Goal: Information Seeking & Learning: Learn about a topic

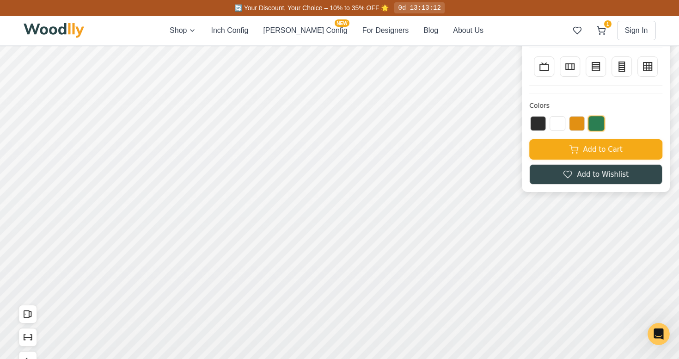
scroll to position [35, 0]
click at [535, 125] on button at bounding box center [538, 122] width 16 height 15
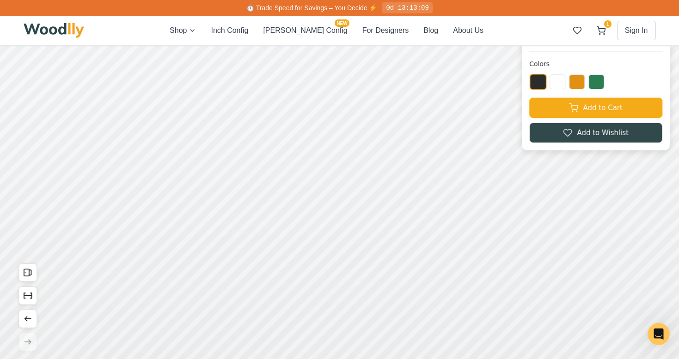
scroll to position [86, 0]
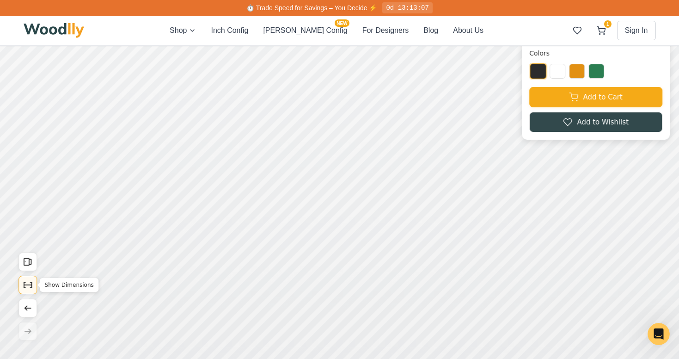
click at [30, 286] on icon "Show Dimensions" at bounding box center [28, 285] width 10 height 10
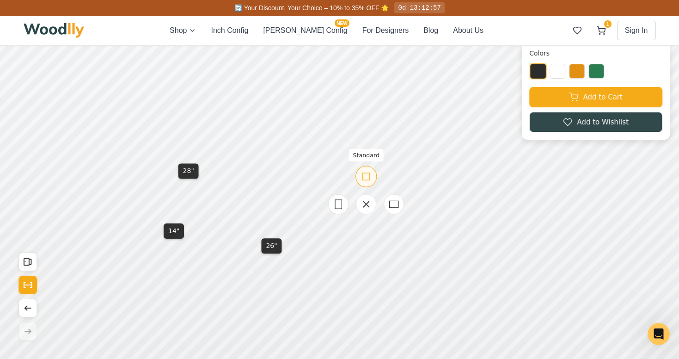
click at [365, 180] on rect at bounding box center [366, 176] width 7 height 7
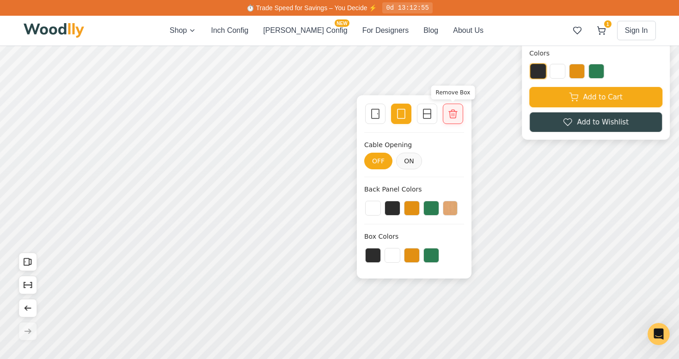
click at [452, 113] on icon at bounding box center [452, 113] width 11 height 11
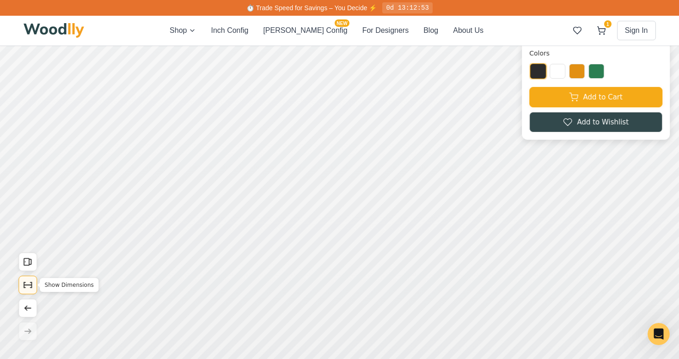
click at [24, 285] on icon "Show Dimensions" at bounding box center [28, 285] width 8 height 0
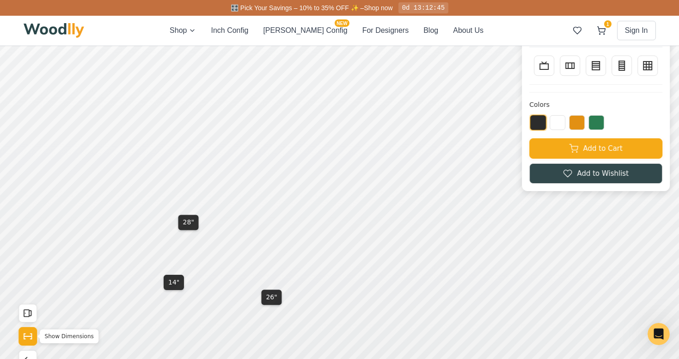
scroll to position [33, 0]
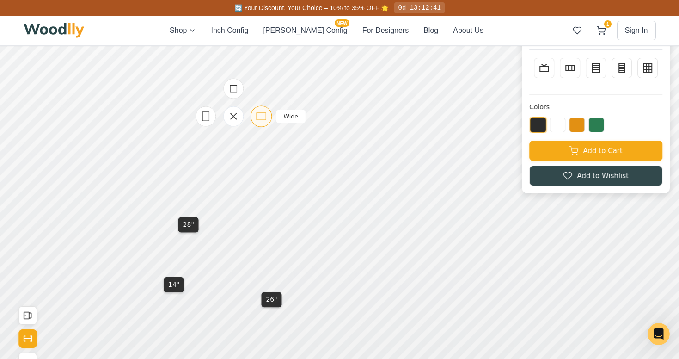
click at [258, 114] on icon at bounding box center [261, 116] width 12 height 12
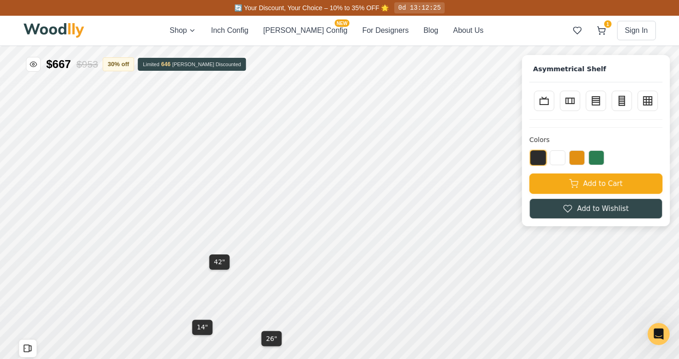
scroll to position [8, 0]
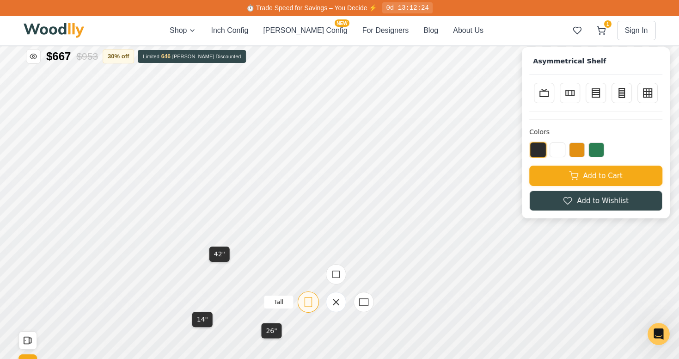
click at [312, 299] on icon at bounding box center [308, 302] width 12 height 12
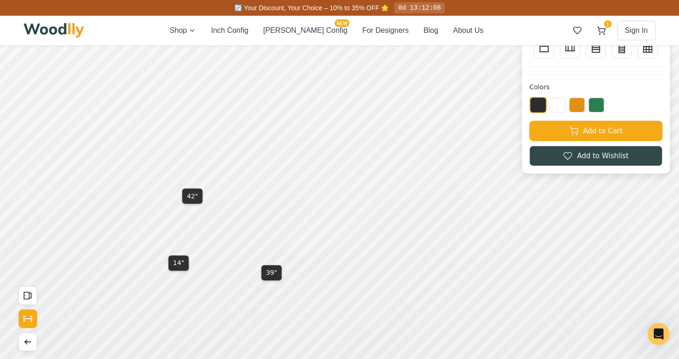
scroll to position [54, 0]
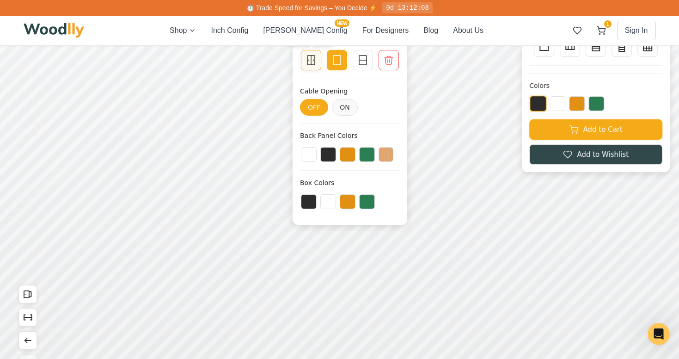
click at [310, 63] on icon at bounding box center [310, 60] width 11 height 11
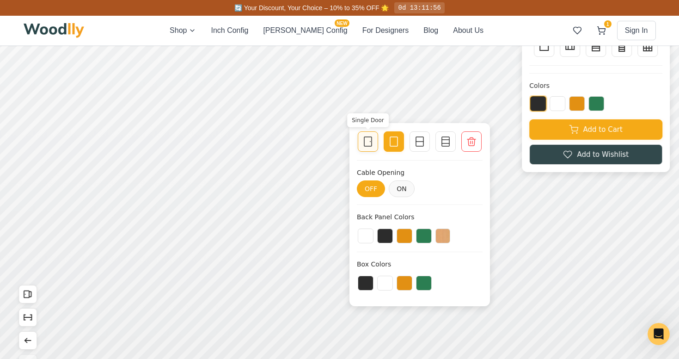
click at [369, 144] on icon at bounding box center [367, 141] width 11 height 11
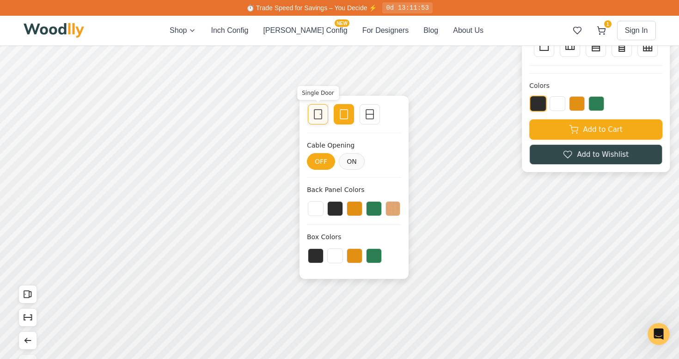
click at [318, 110] on icon at bounding box center [317, 114] width 11 height 11
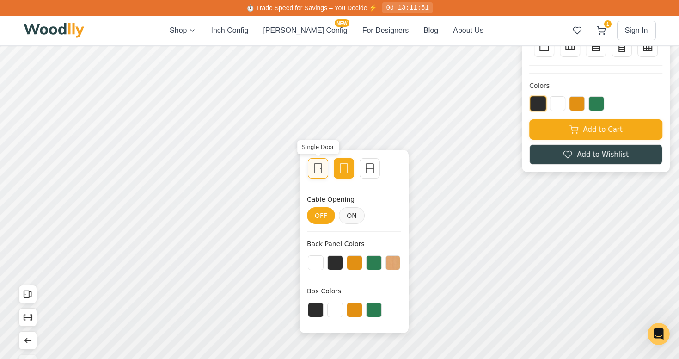
click at [316, 171] on icon at bounding box center [317, 168] width 11 height 11
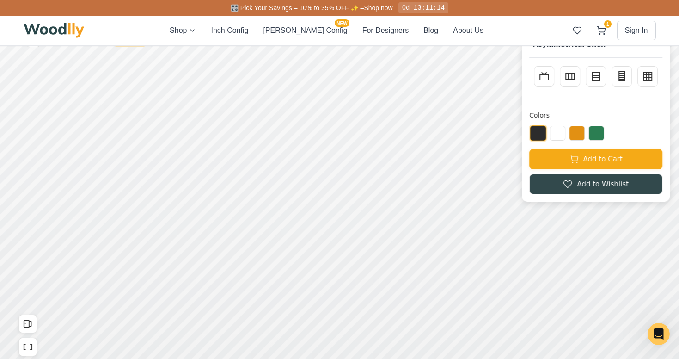
scroll to position [0, 0]
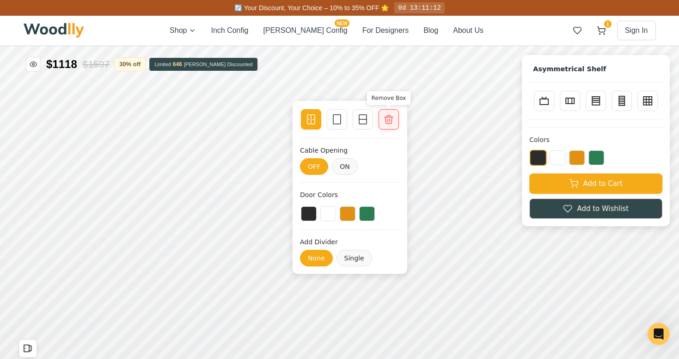
click at [385, 127] on div "Remove Box" at bounding box center [388, 119] width 20 height 20
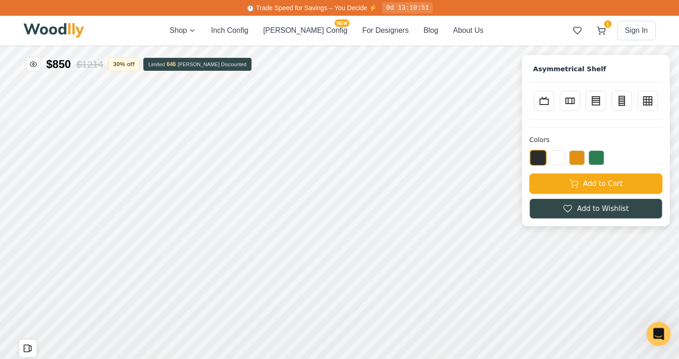
click at [660, 333] on icon "Open Intercom Messenger" at bounding box center [657, 332] width 15 height 15
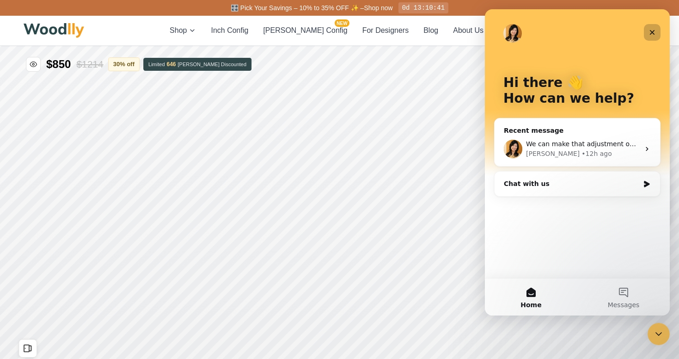
click at [651, 31] on icon "Close" at bounding box center [651, 32] width 7 height 7
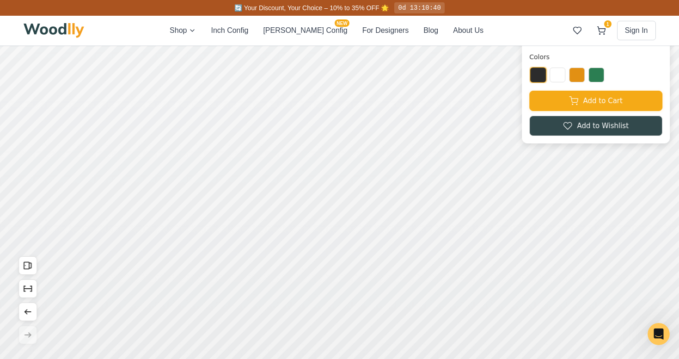
scroll to position [95, 0]
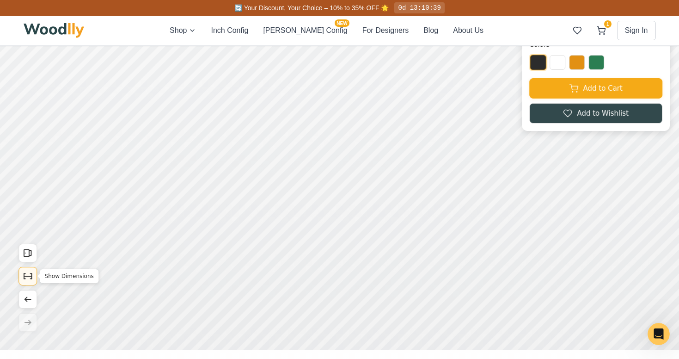
click at [30, 275] on icon "Show Dimensions" at bounding box center [28, 276] width 10 height 10
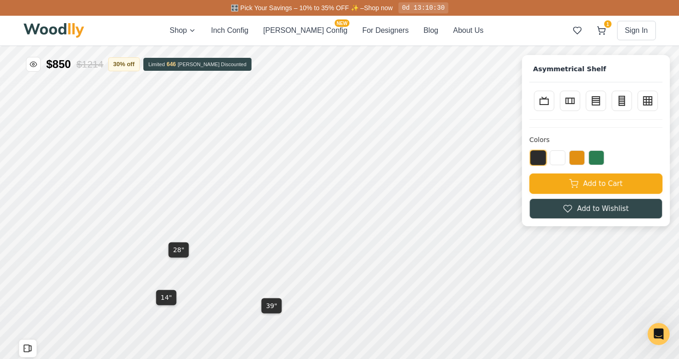
scroll to position [18, 0]
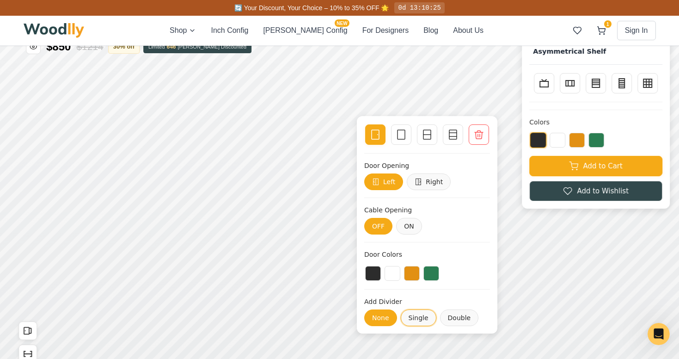
click at [409, 316] on button "Single" at bounding box center [418, 317] width 36 height 17
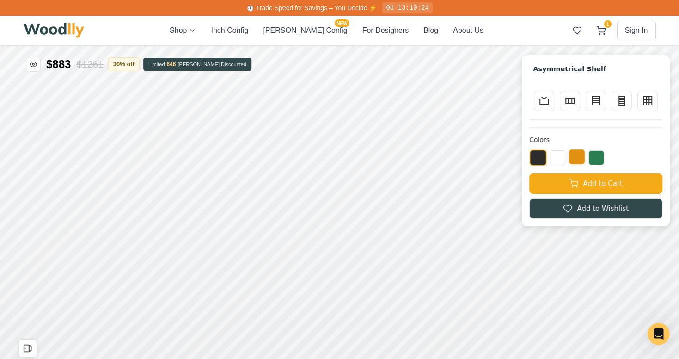
click at [578, 158] on button at bounding box center [577, 156] width 16 height 15
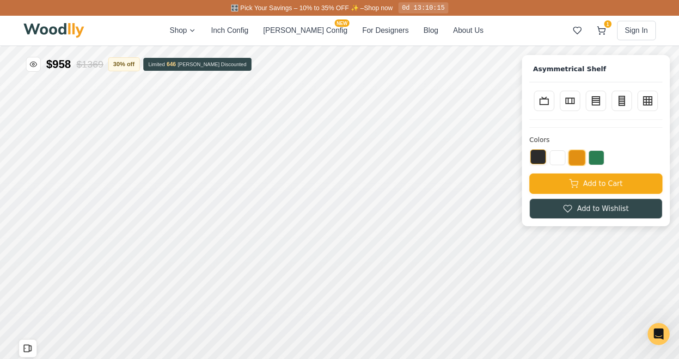
click at [538, 158] on button at bounding box center [538, 156] width 16 height 15
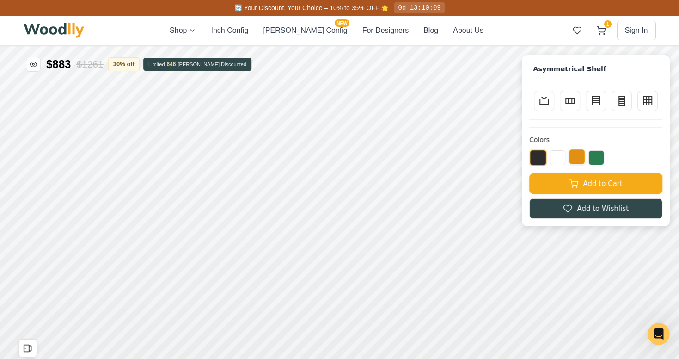
click at [577, 157] on button at bounding box center [577, 156] width 16 height 15
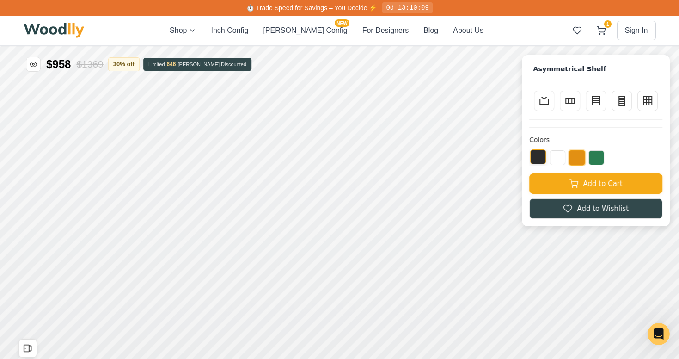
click at [535, 158] on button at bounding box center [538, 156] width 16 height 15
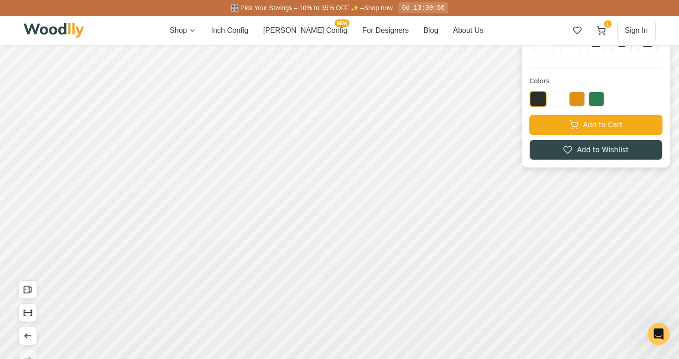
scroll to position [65, 0]
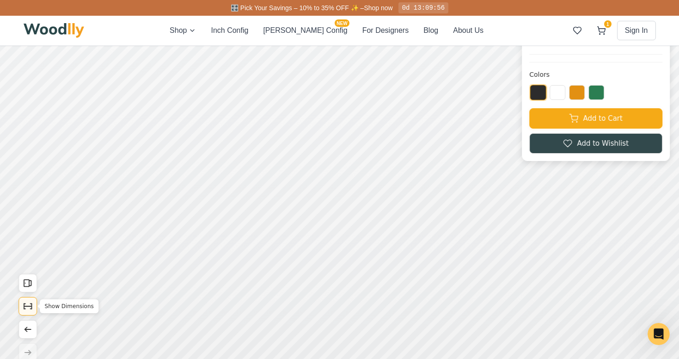
click at [27, 304] on div "Open All Doors Show Dimensions Undo Redo" at bounding box center [27, 317] width 18 height 88
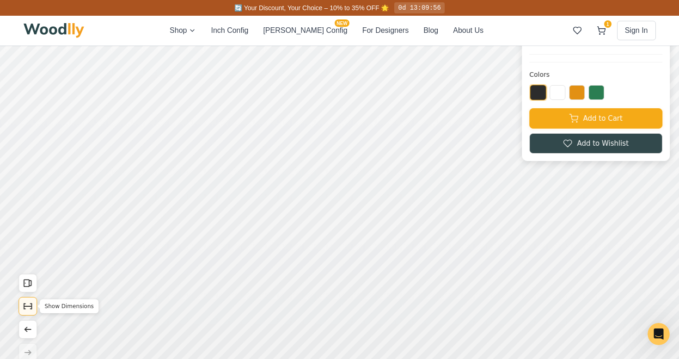
click at [29, 307] on icon "Show Dimensions" at bounding box center [28, 306] width 10 height 10
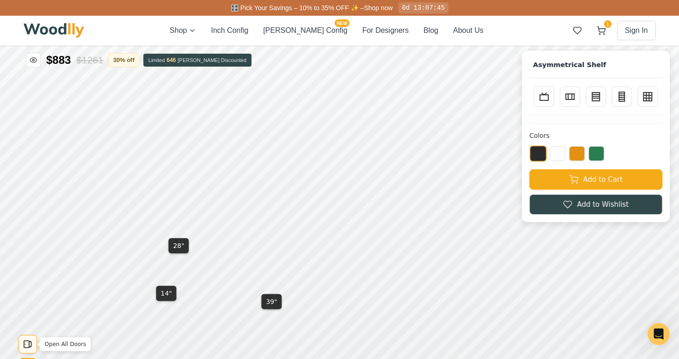
scroll to position [0, 0]
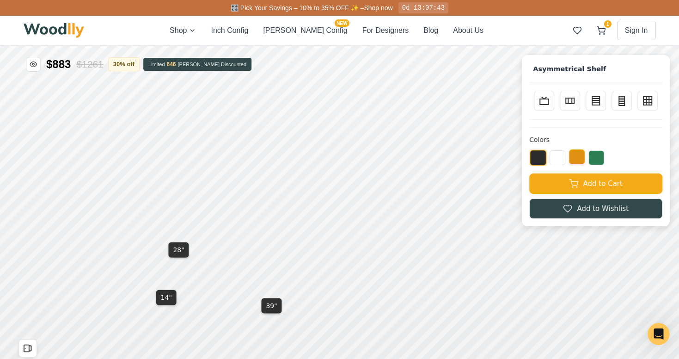
click at [579, 153] on button at bounding box center [577, 156] width 16 height 15
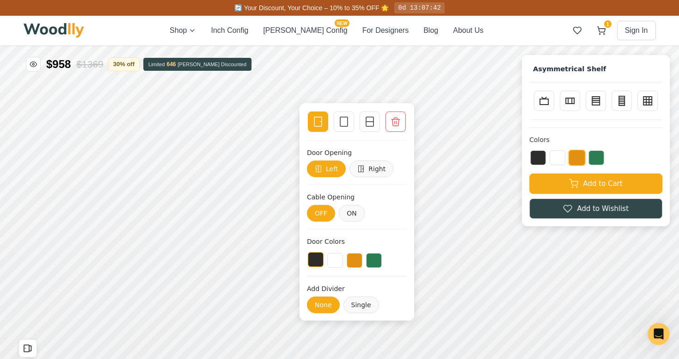
click at [315, 261] on button at bounding box center [316, 259] width 16 height 15
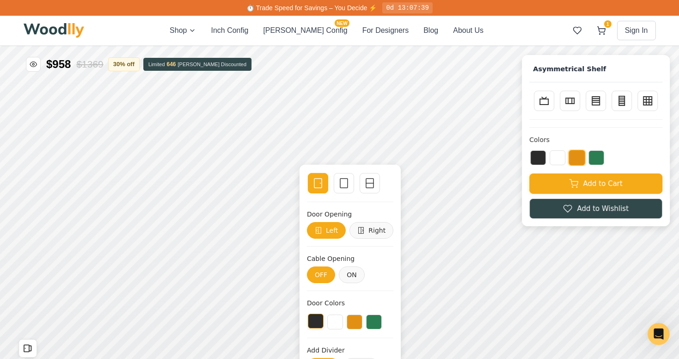
click at [313, 319] on button at bounding box center [316, 320] width 16 height 15
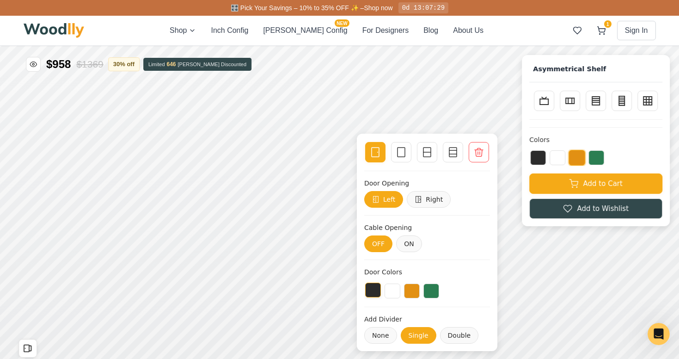
click at [378, 288] on button at bounding box center [373, 289] width 16 height 15
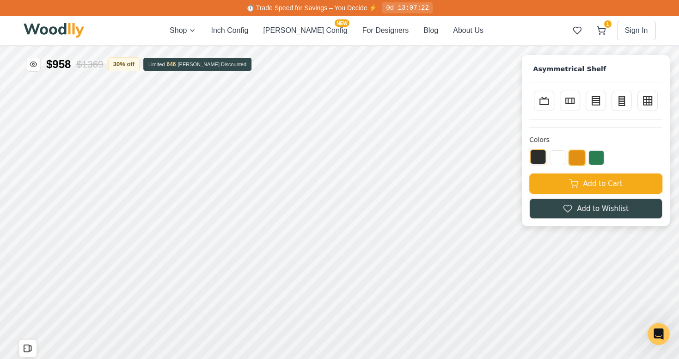
click at [539, 154] on button at bounding box center [538, 156] width 16 height 15
click at [577, 156] on button at bounding box center [577, 156] width 16 height 15
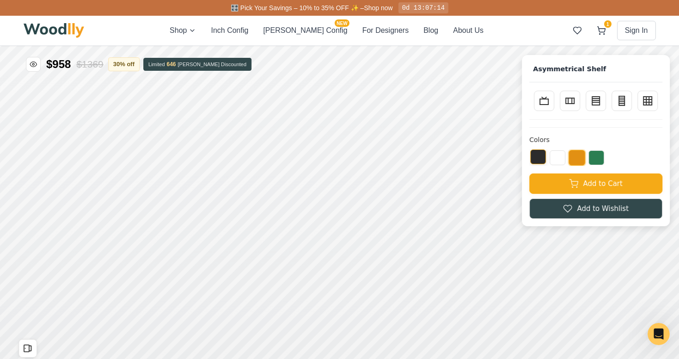
click at [538, 154] on button at bounding box center [538, 156] width 16 height 15
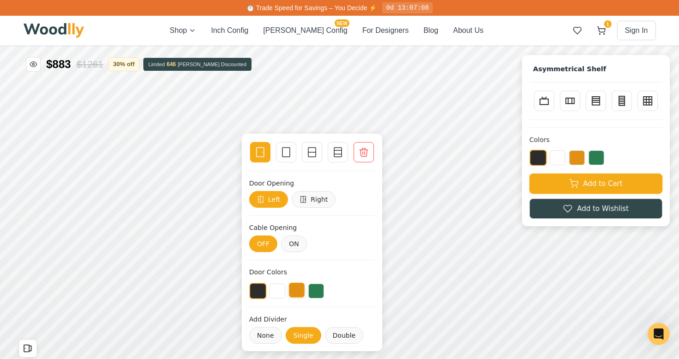
click at [295, 289] on button at bounding box center [297, 289] width 16 height 15
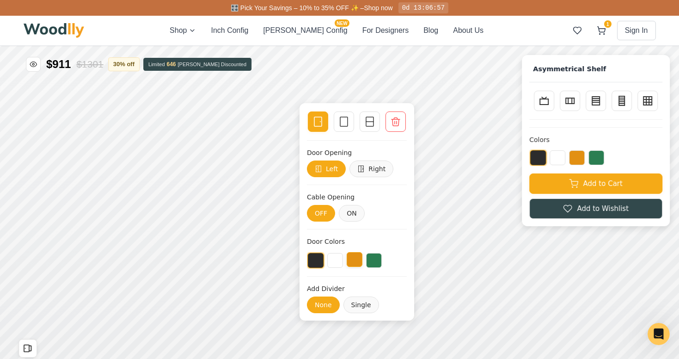
click at [349, 258] on button at bounding box center [354, 259] width 16 height 15
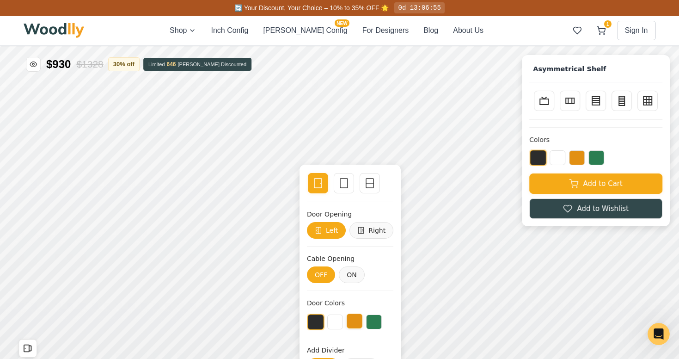
click at [355, 324] on button at bounding box center [354, 320] width 16 height 15
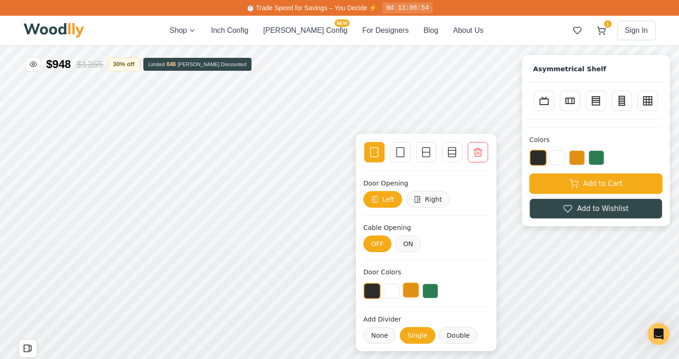
click at [414, 292] on button at bounding box center [411, 289] width 16 height 15
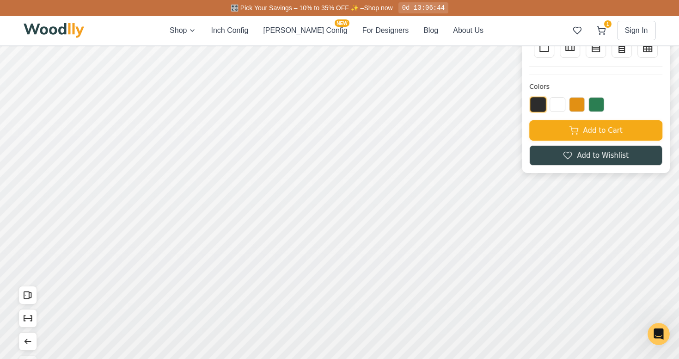
scroll to position [47, 0]
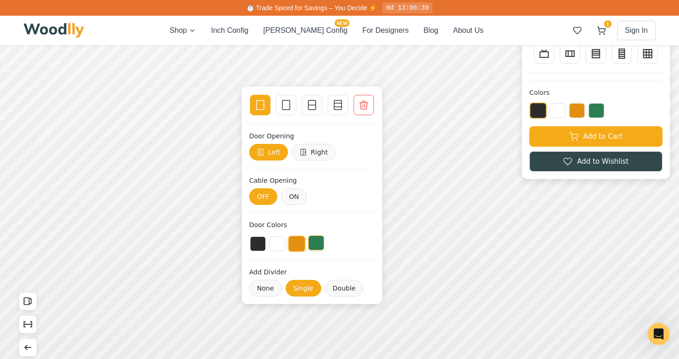
click at [316, 245] on button at bounding box center [316, 242] width 16 height 15
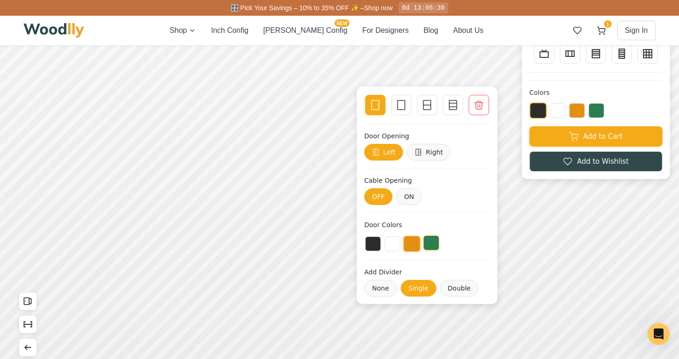
click at [430, 242] on button at bounding box center [431, 242] width 16 height 15
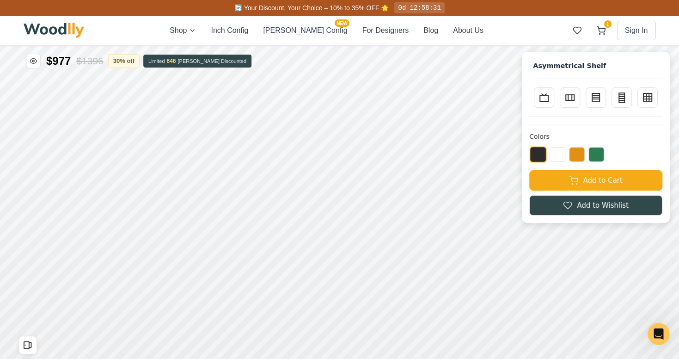
scroll to position [6, 0]
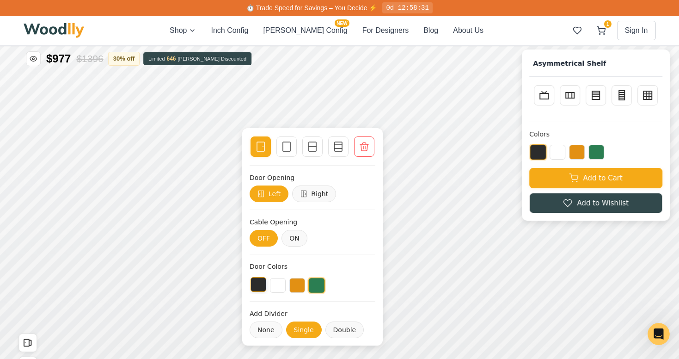
click at [259, 280] on button at bounding box center [258, 284] width 16 height 15
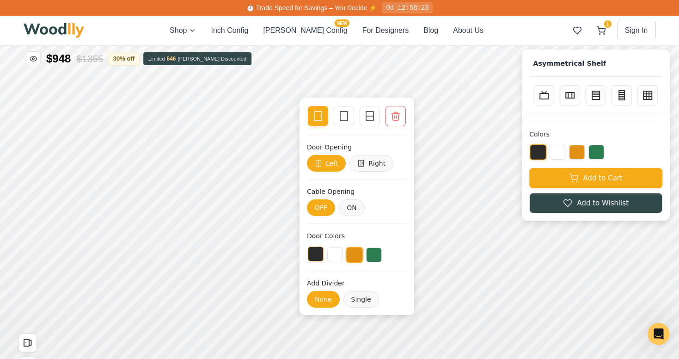
click at [313, 255] on button at bounding box center [316, 253] width 16 height 15
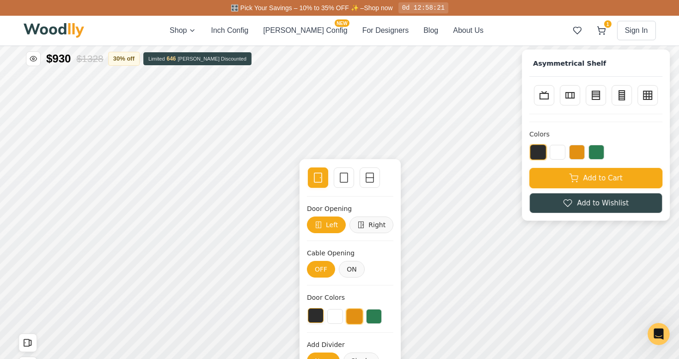
click at [313, 318] on button at bounding box center [316, 315] width 16 height 15
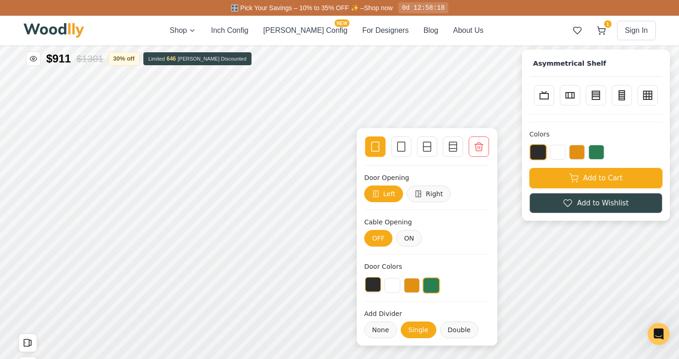
click at [377, 281] on button at bounding box center [373, 284] width 16 height 15
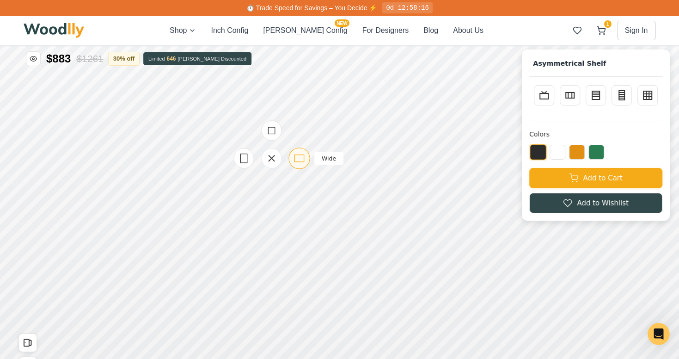
click at [297, 158] on icon at bounding box center [299, 158] width 12 height 12
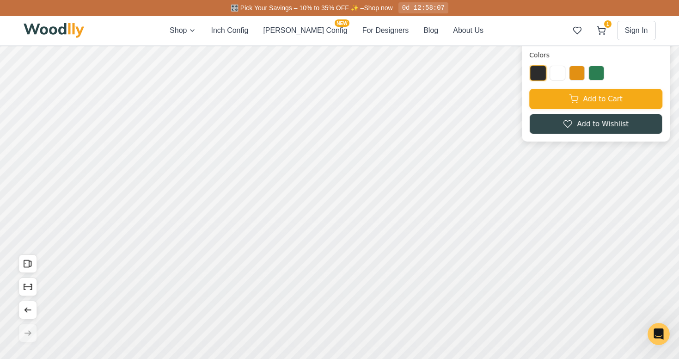
scroll to position [85, 0]
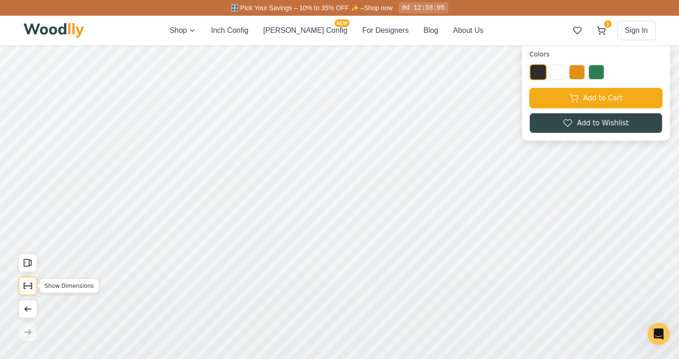
click at [25, 285] on icon "Show Dimensions" at bounding box center [28, 285] width 10 height 10
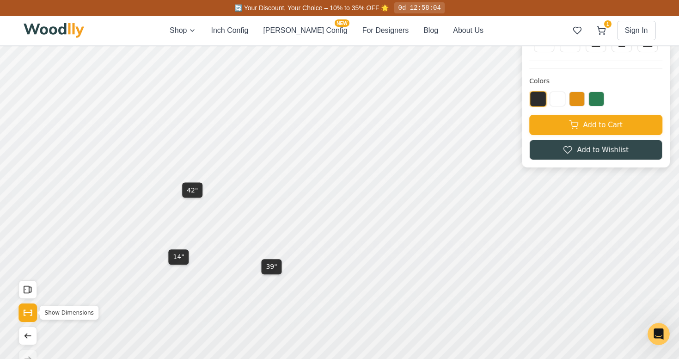
scroll to position [58, 0]
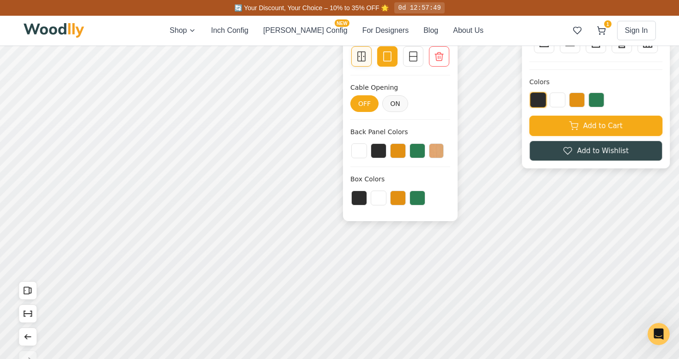
click at [361, 57] on icon at bounding box center [361, 56] width 0 height 9
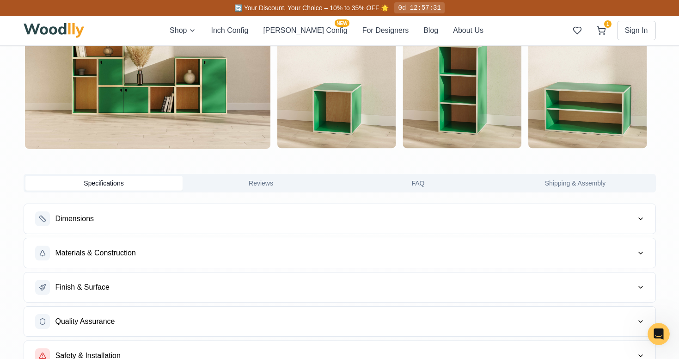
scroll to position [1024, 0]
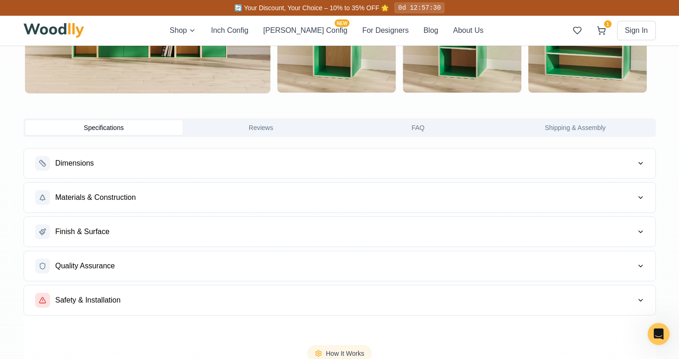
click at [212, 173] on button "Dimensions" at bounding box center [339, 163] width 631 height 30
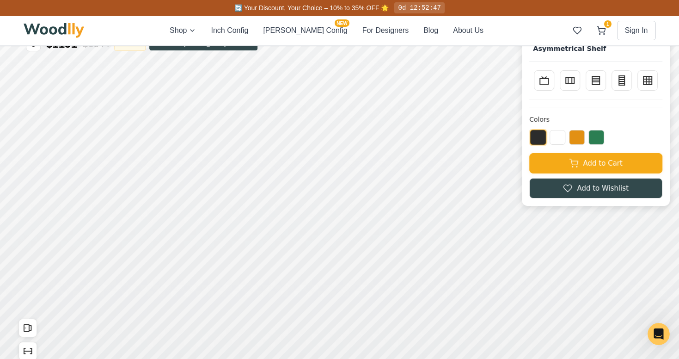
scroll to position [25, 0]
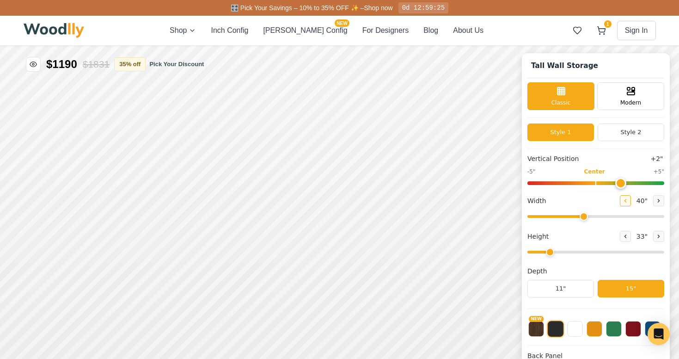
click at [623, 201] on icon at bounding box center [625, 201] width 6 height 6
type input "36"
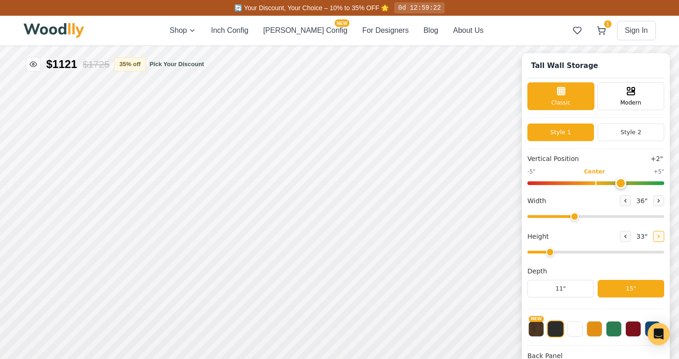
click at [657, 237] on icon at bounding box center [659, 236] width 6 height 6
type input "3"
click at [228, 185] on div "12"" at bounding box center [225, 187] width 11 height 10
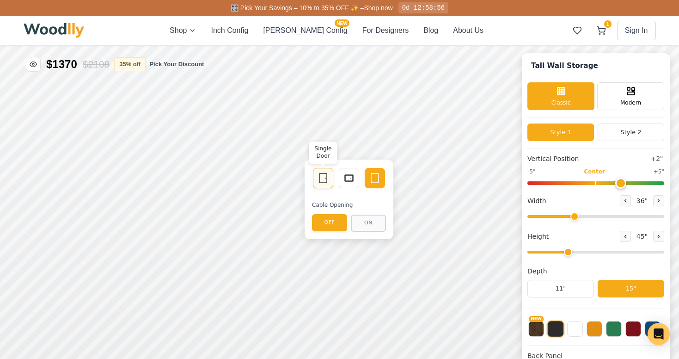
click at [321, 177] on icon at bounding box center [322, 177] width 11 height 11
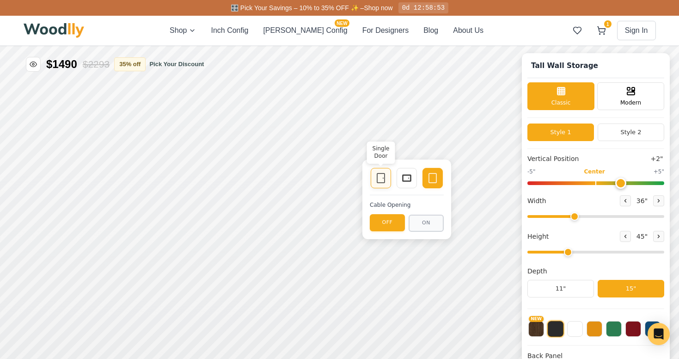
click at [377, 176] on rect at bounding box center [380, 177] width 7 height 9
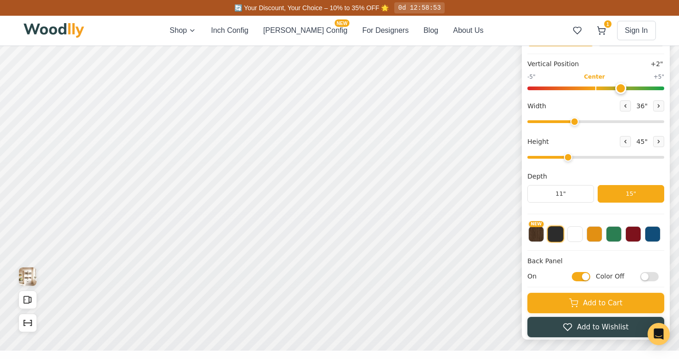
scroll to position [130, 0]
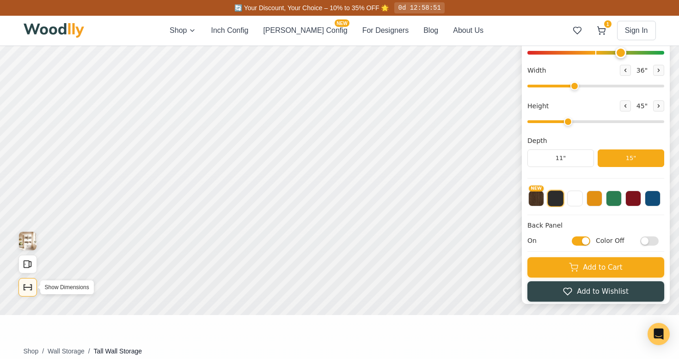
click at [28, 284] on icon "Show Dimensions" at bounding box center [28, 287] width 10 height 10
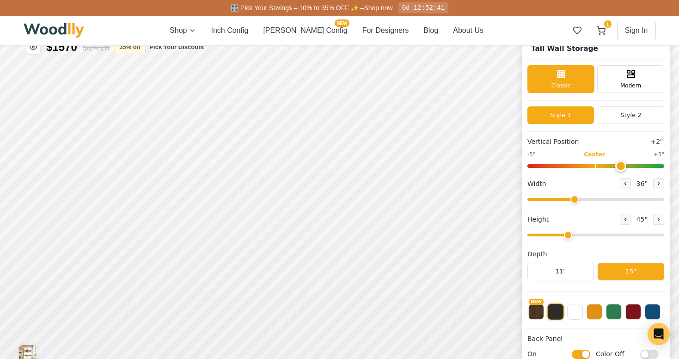
scroll to position [0, 0]
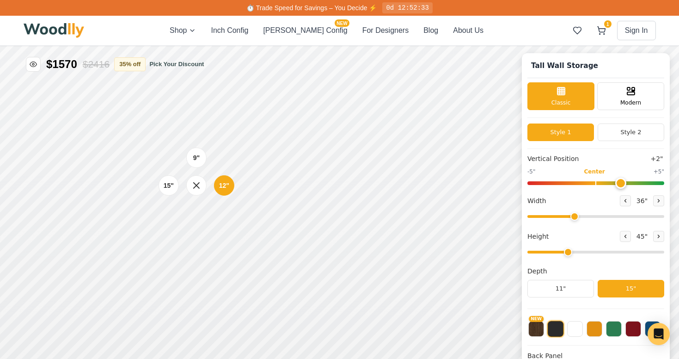
click at [157, 226] on div "9" 12" 15"" at bounding box center [196, 185] width 92 height 92
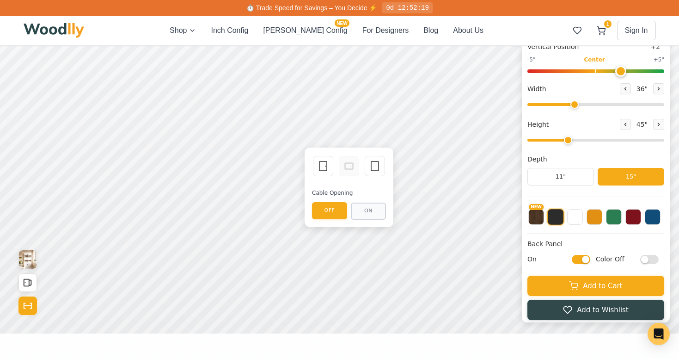
scroll to position [97, 0]
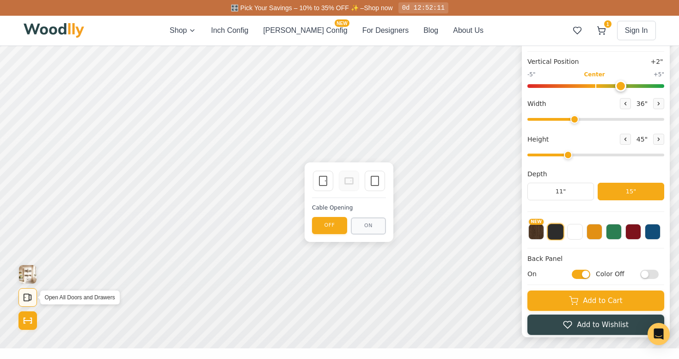
click at [26, 299] on icon "Open All Doors and Drawers" at bounding box center [28, 297] width 10 height 10
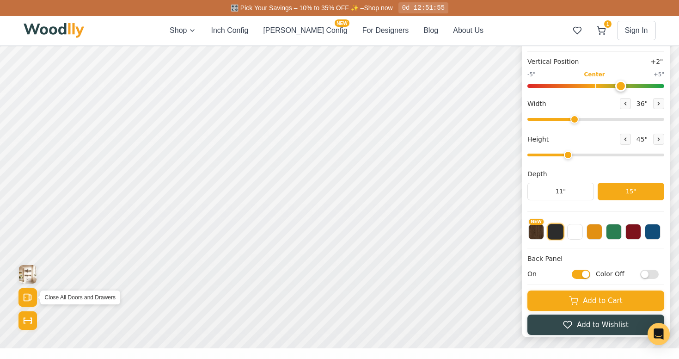
click at [26, 298] on icon "Open All Doors and Drawers" at bounding box center [28, 297] width 10 height 10
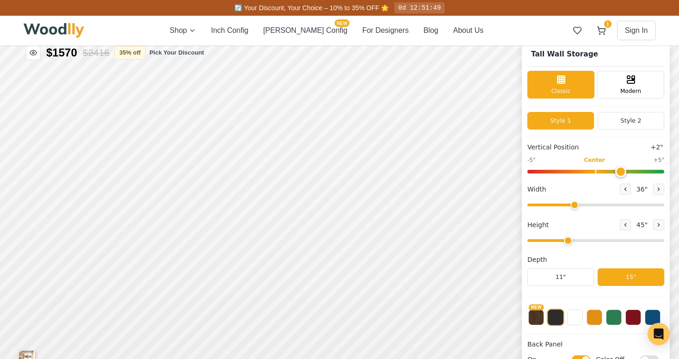
scroll to position [0, 0]
